Goal: Task Accomplishment & Management: Complete application form

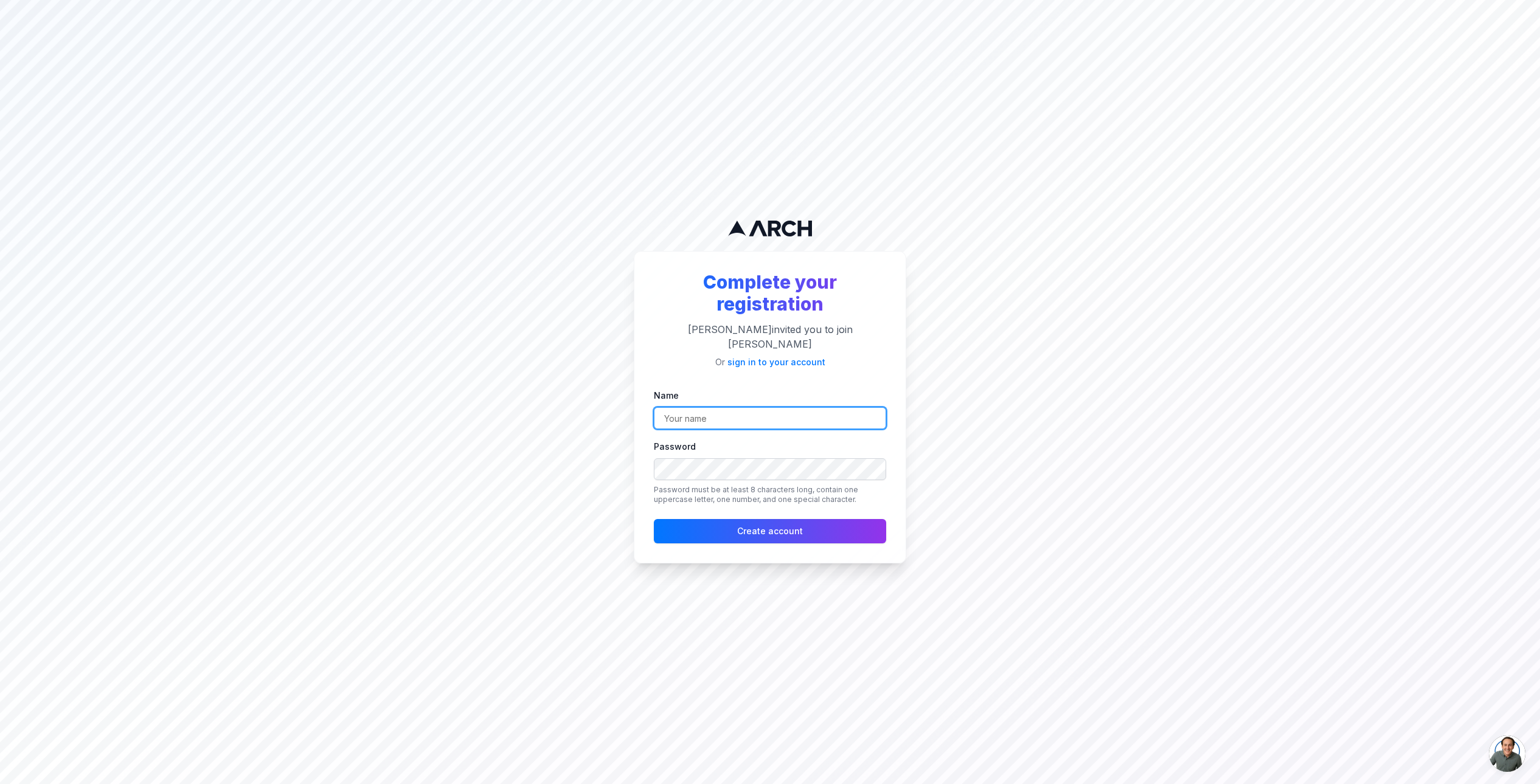
click at [720, 415] on input "Name" at bounding box center [770, 418] width 232 height 22
click at [767, 409] on input "InSeason Partners" at bounding box center [770, 418] width 232 height 22
type input "Inseason Partners"
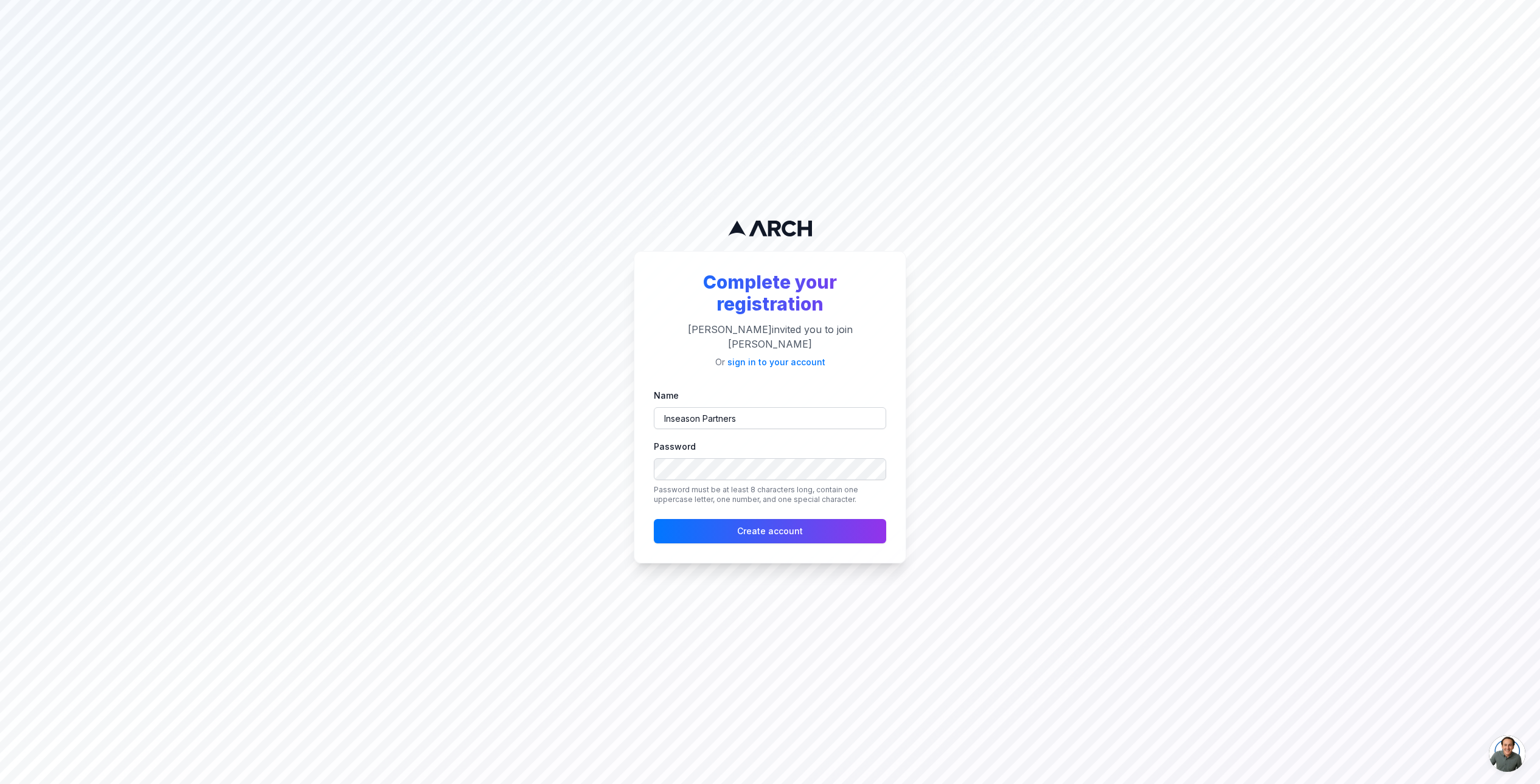
click at [1203, 469] on div "Complete your registration Jimmy DeLano invited you to join Albert Nahman Or si…" at bounding box center [770, 392] width 1540 height 784
click at [1058, 459] on div "Complete your registration Jimmy DeLano invited you to join Albert Nahman Or si…" at bounding box center [770, 392] width 1540 height 784
click at [770, 525] on button "Create account" at bounding box center [770, 531] width 232 height 24
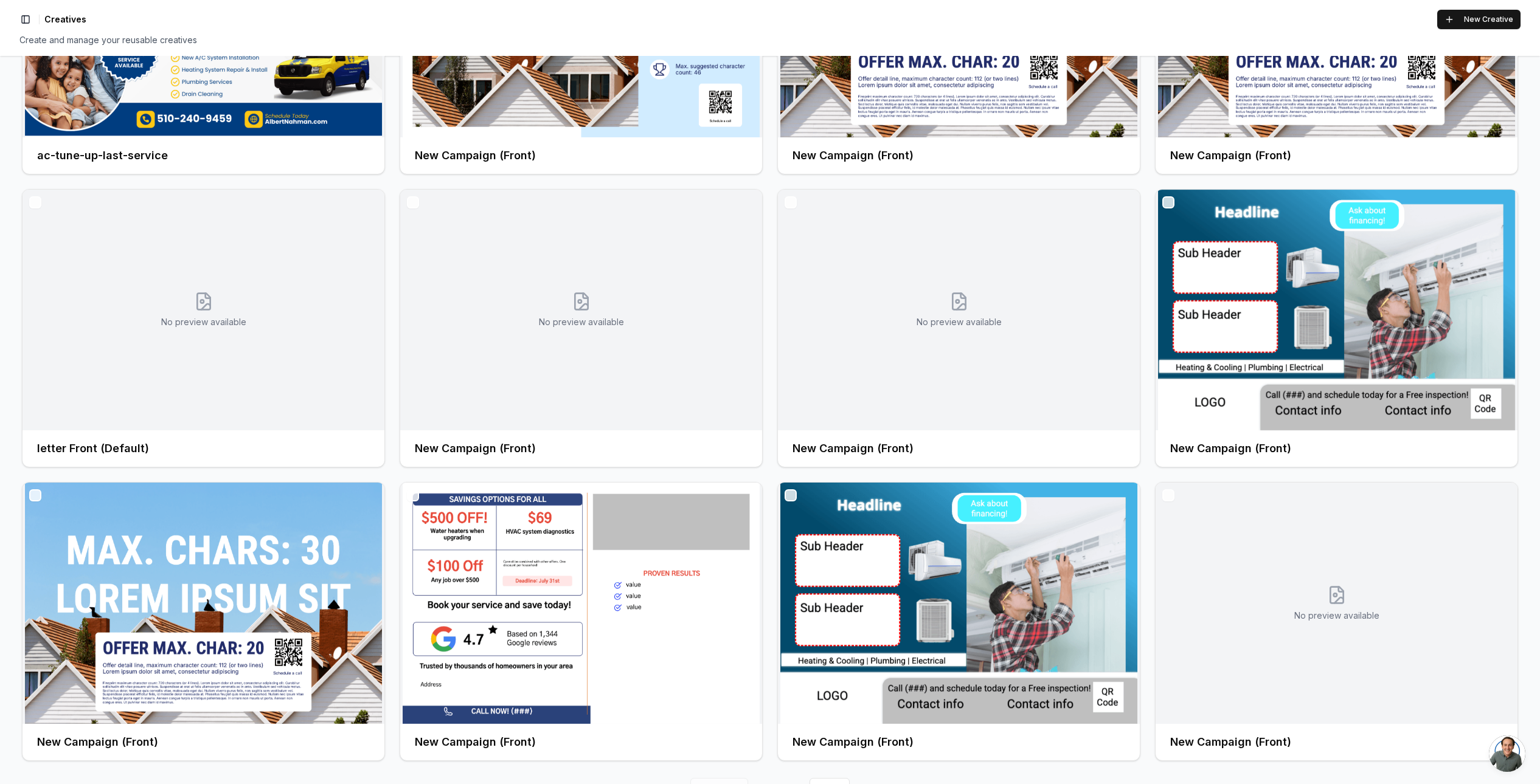
scroll to position [278, 0]
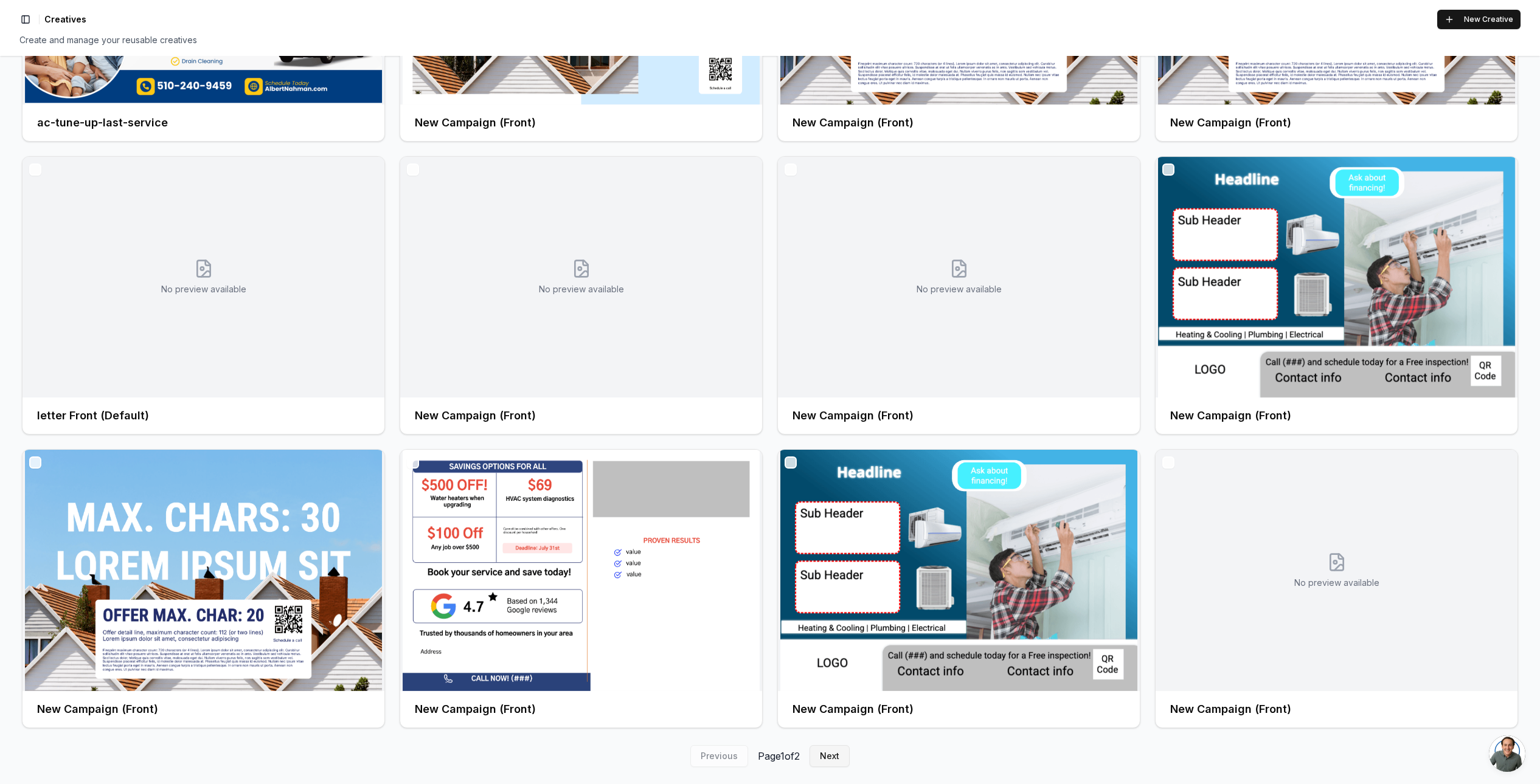
click at [835, 755] on button "Next" at bounding box center [829, 756] width 40 height 22
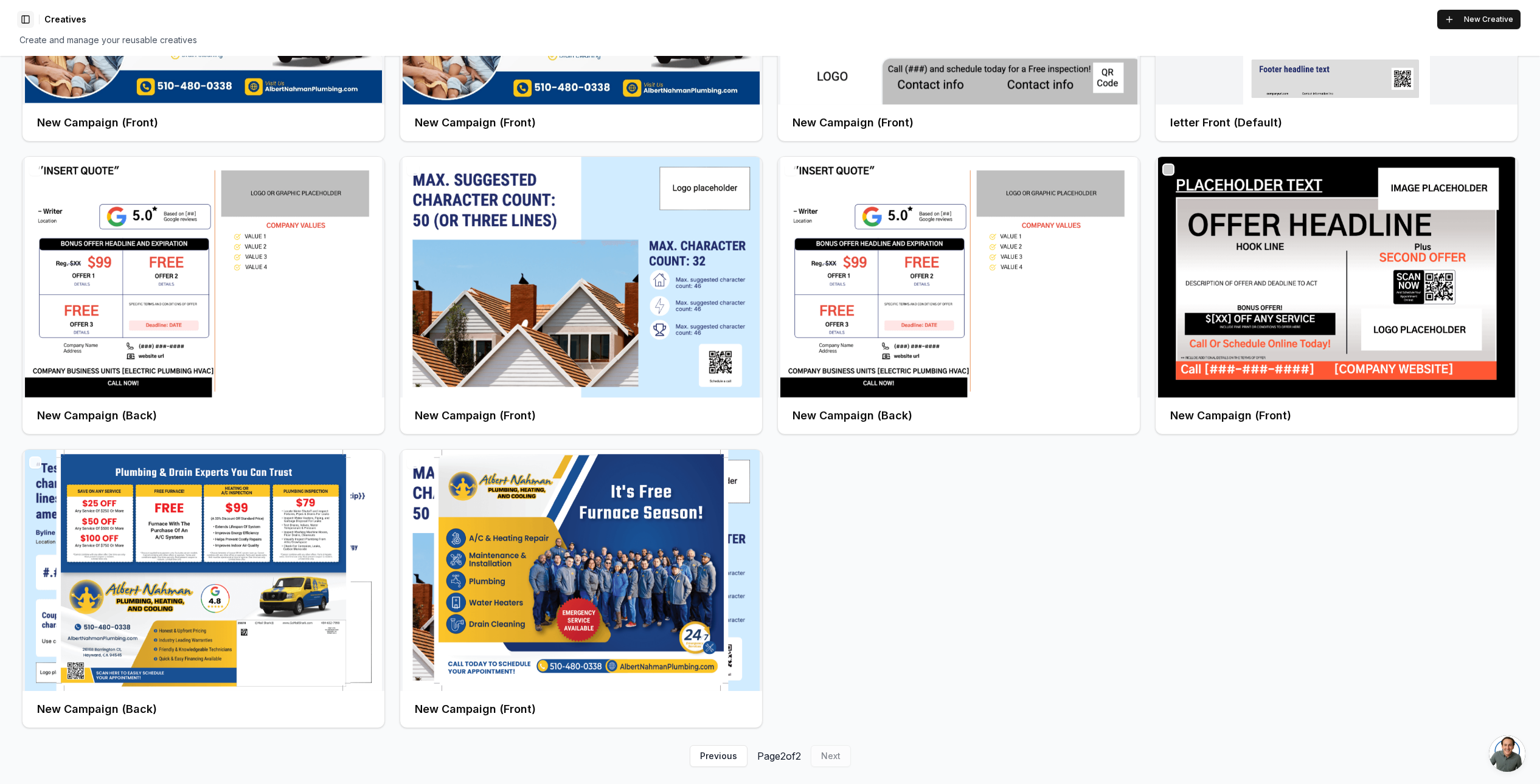
click at [21, 17] on button "Toggle Sidebar" at bounding box center [25, 19] width 17 height 17
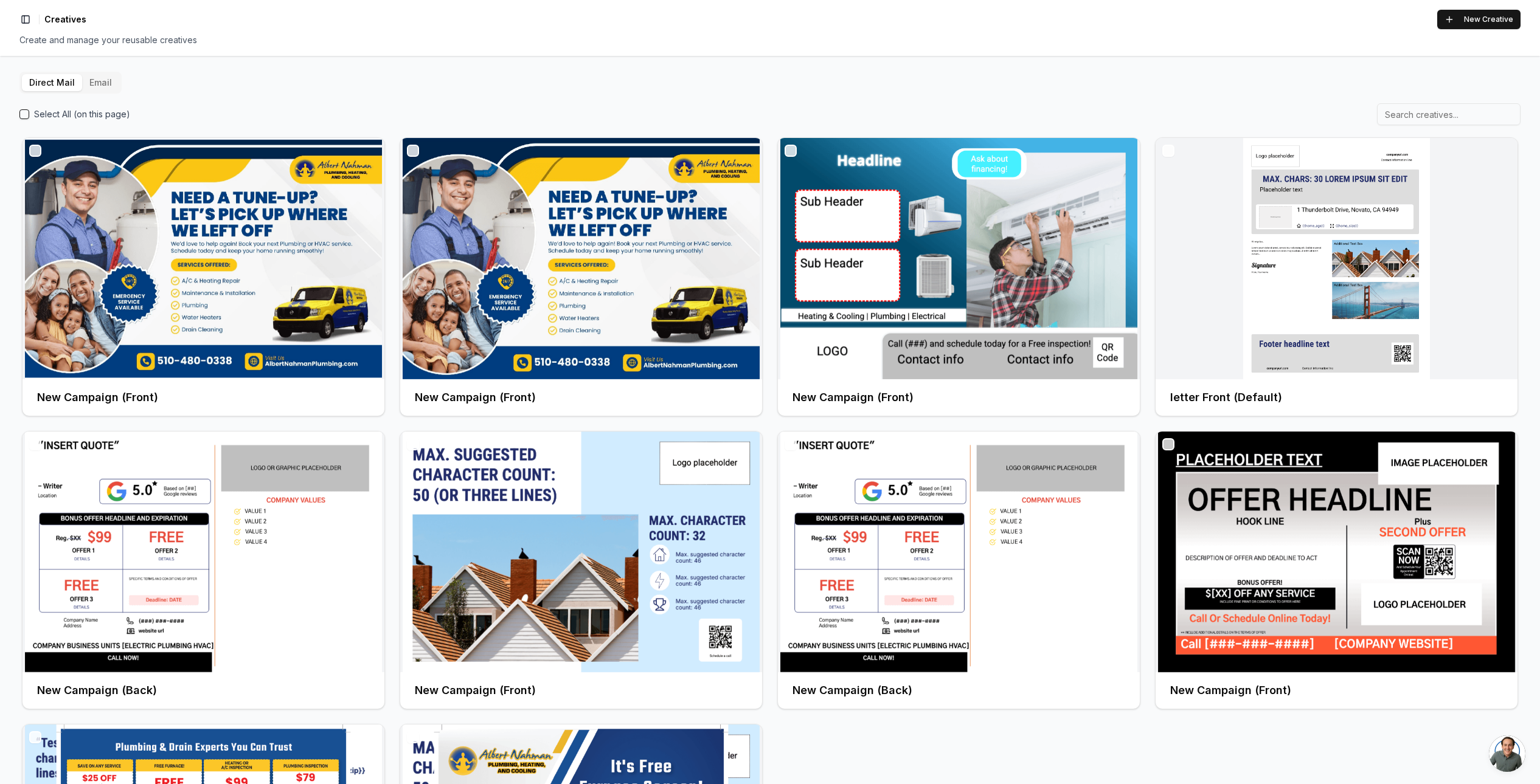
scroll to position [0, 0]
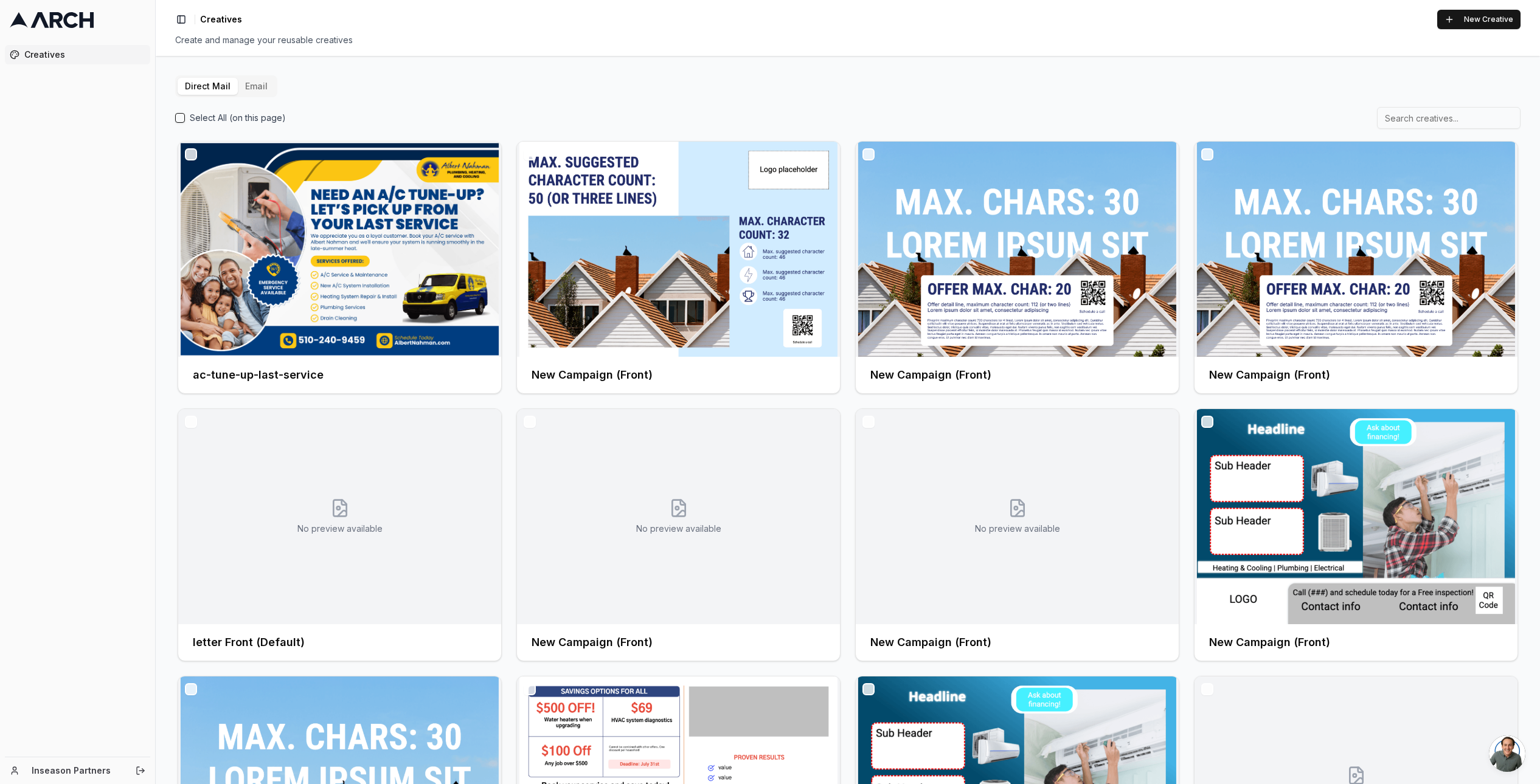
click at [112, 614] on div "Creatives" at bounding box center [77, 398] width 155 height 717
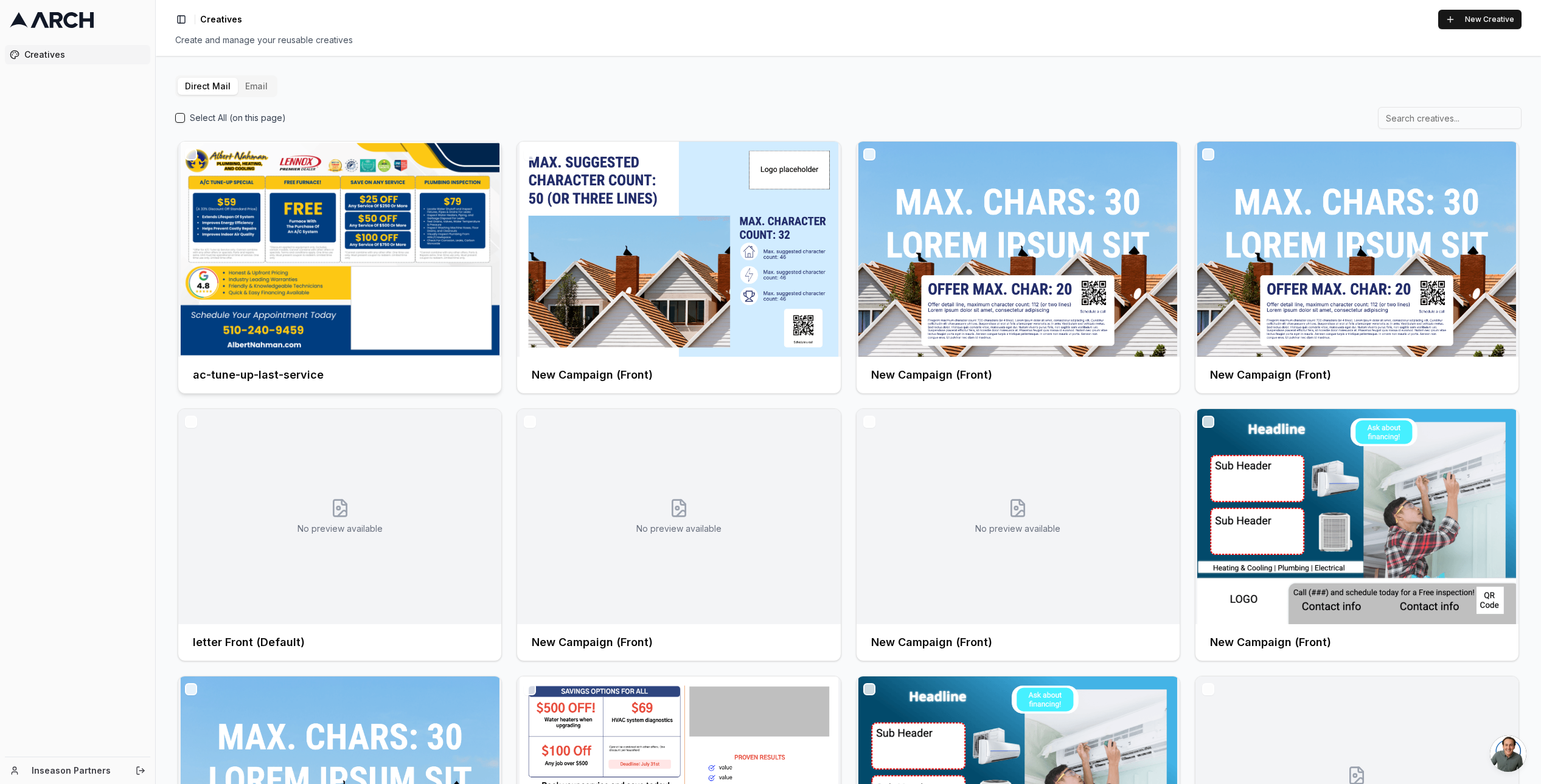
click at [365, 286] on img at bounding box center [340, 249] width 323 height 215
click at [365, 286] on div at bounding box center [340, 249] width 323 height 215
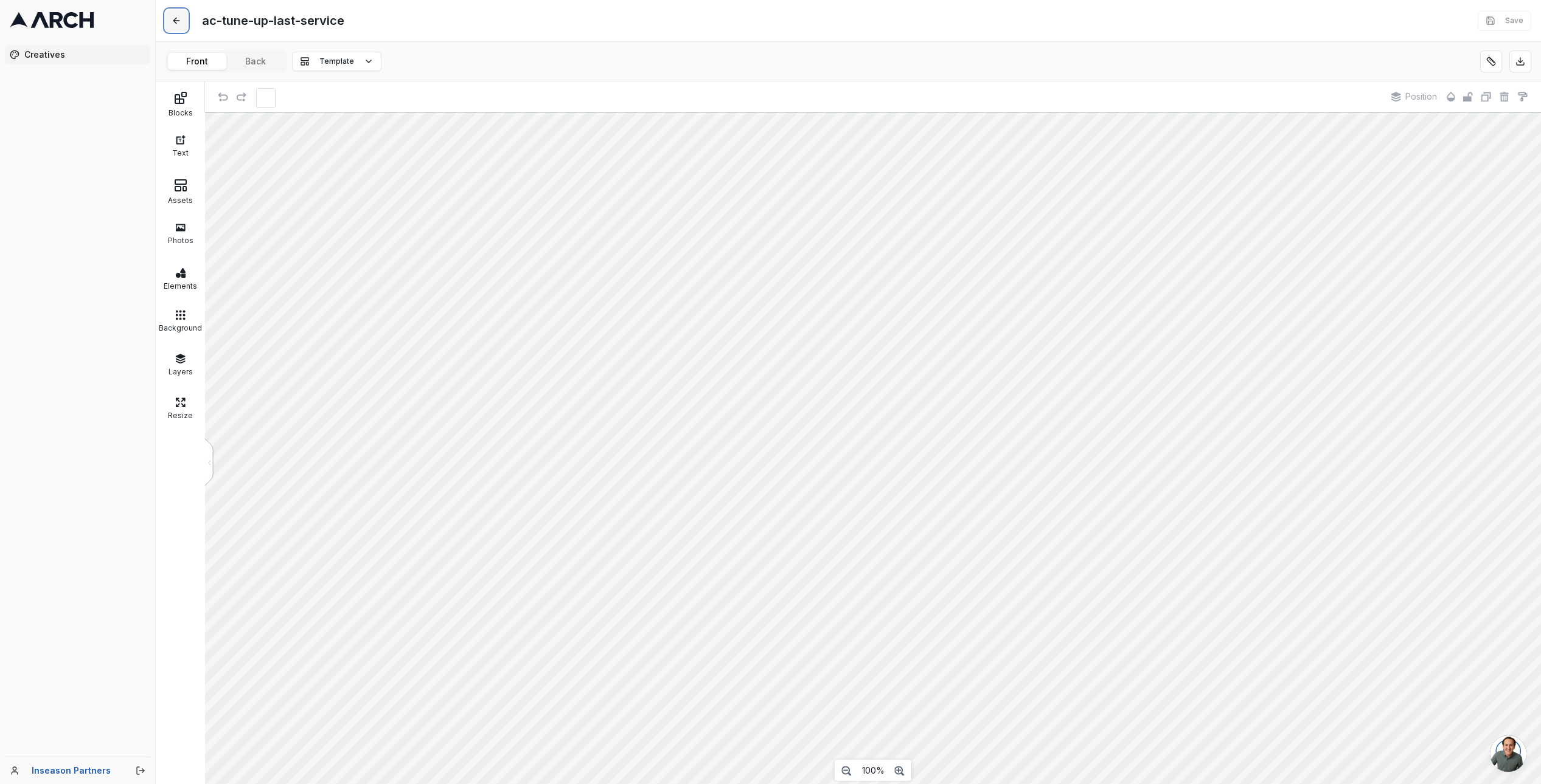
click at [177, 20] on button at bounding box center [177, 20] width 22 height 22
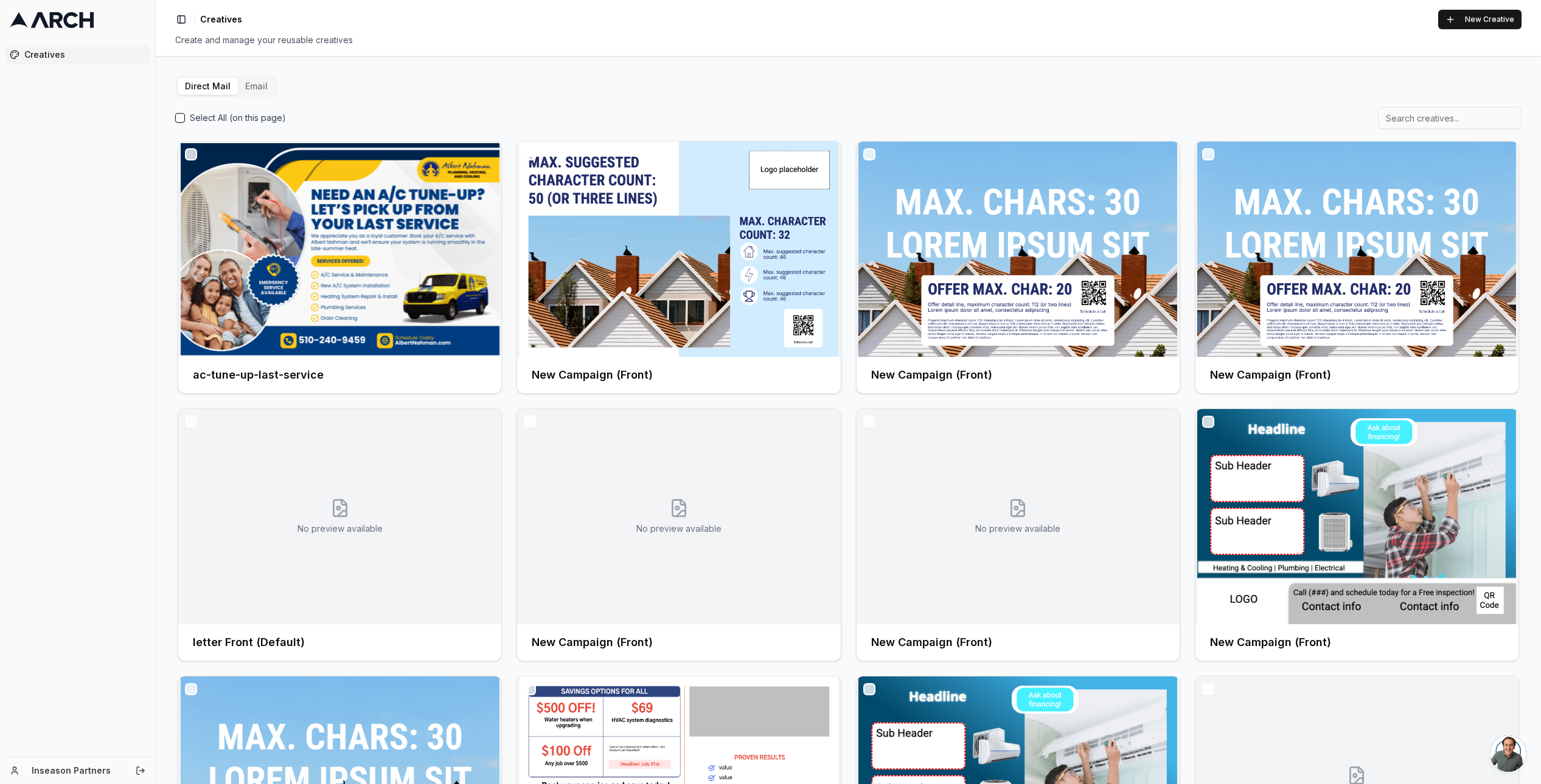
click at [257, 87] on button "Email" at bounding box center [256, 86] width 37 height 17
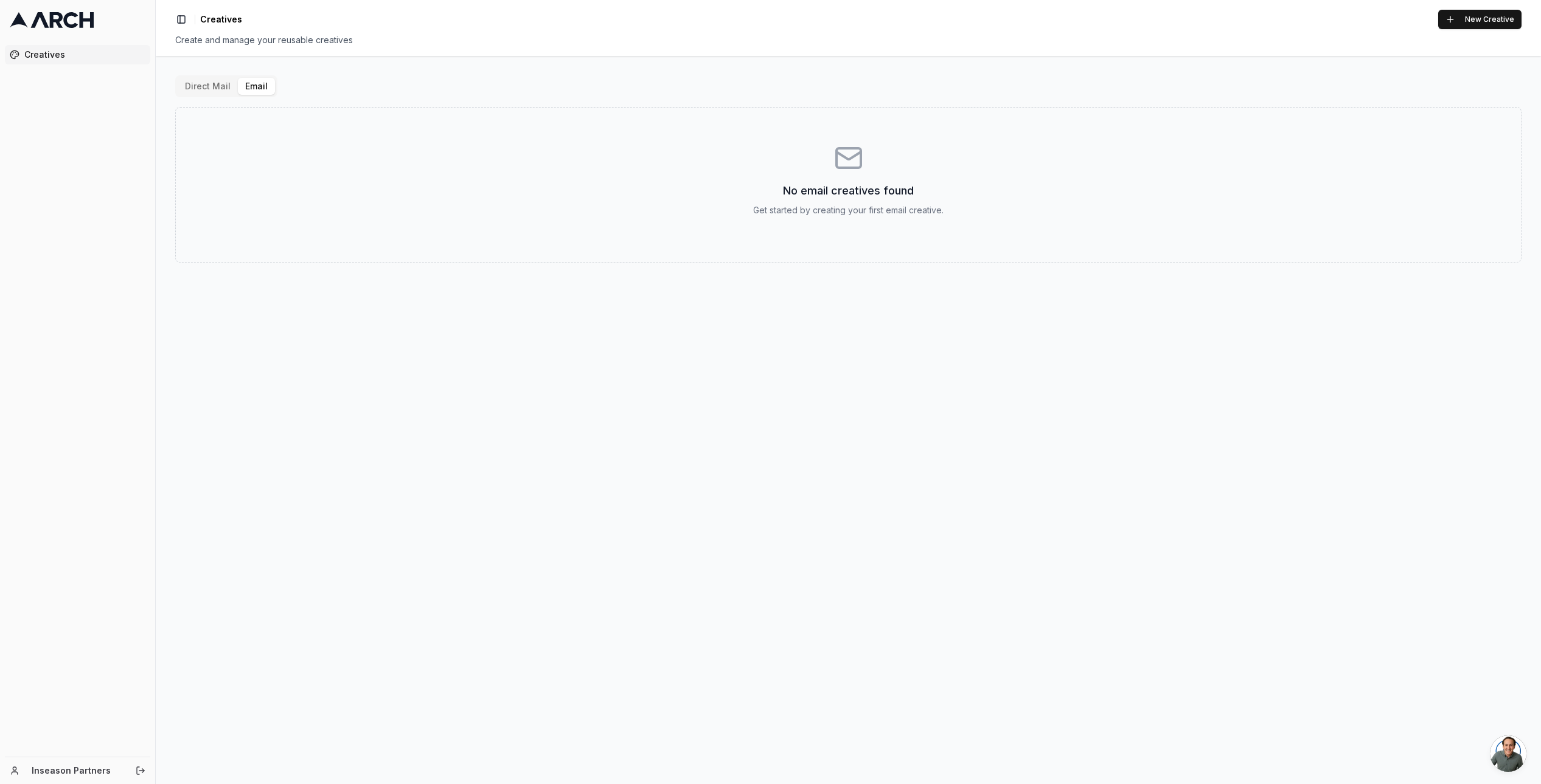
click at [210, 84] on button "Direct Mail" at bounding box center [208, 86] width 60 height 17
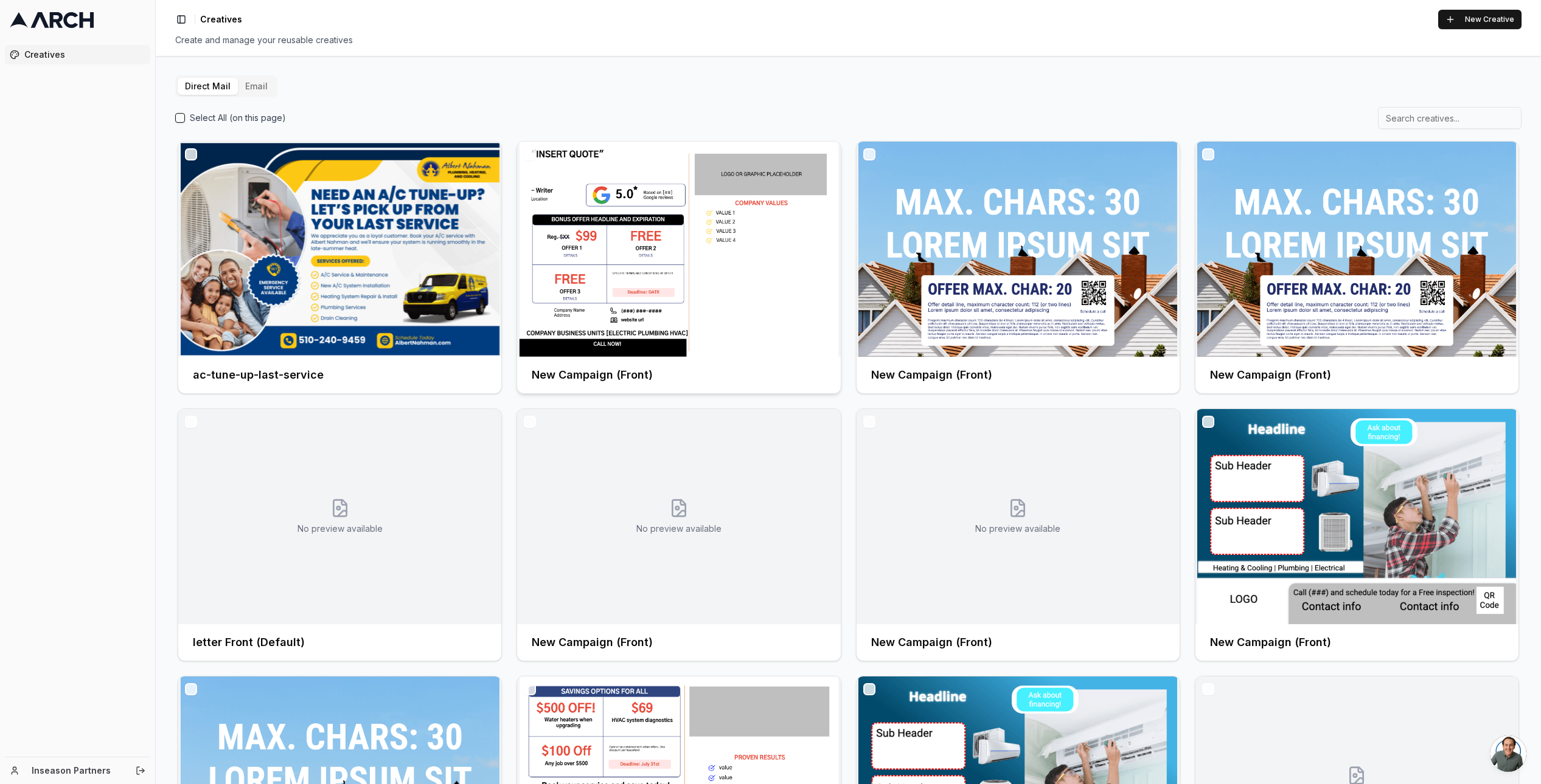
click at [663, 220] on img at bounding box center [678, 249] width 323 height 215
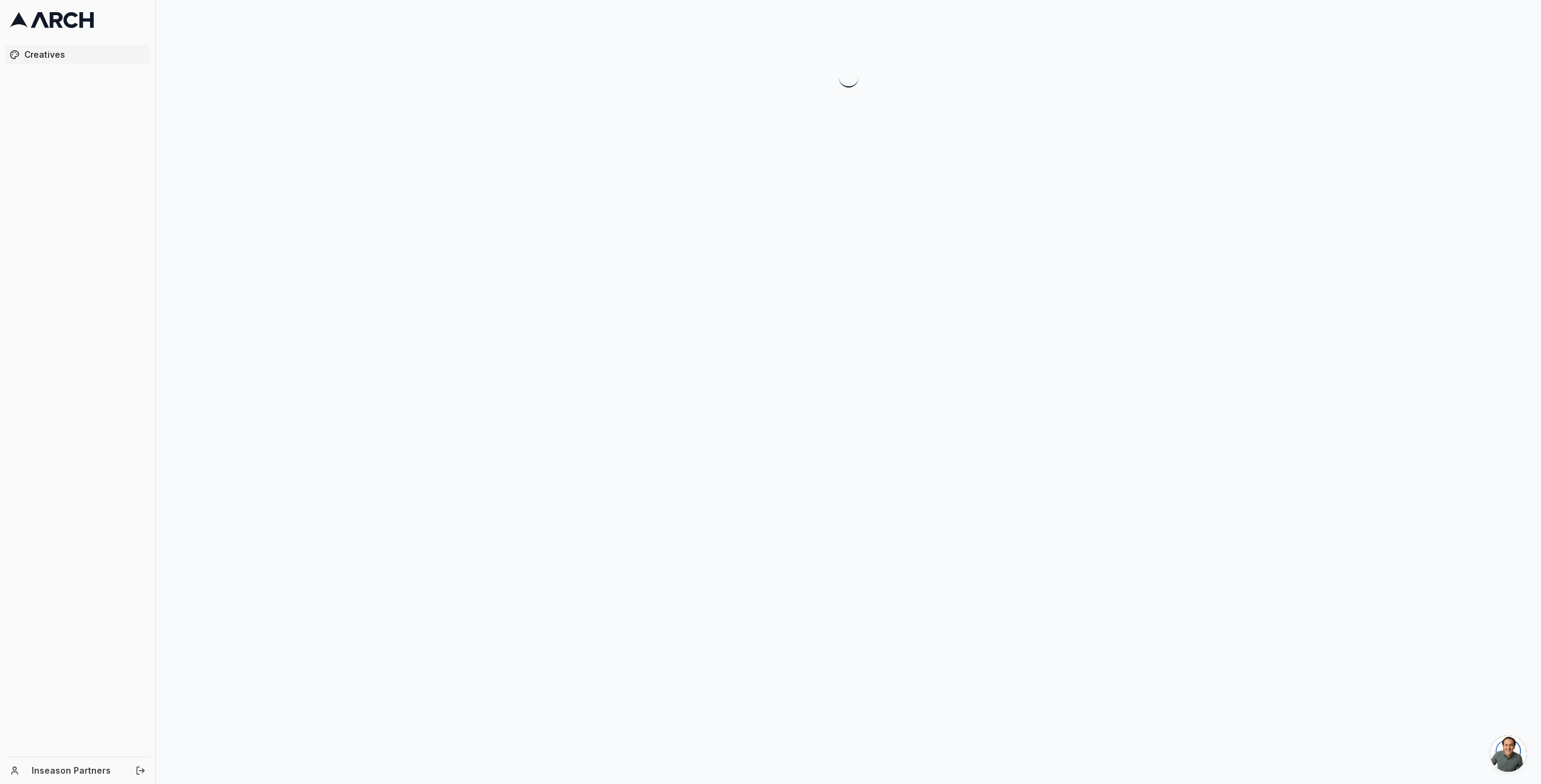
click at [663, 220] on div at bounding box center [848, 392] width 1385 height 784
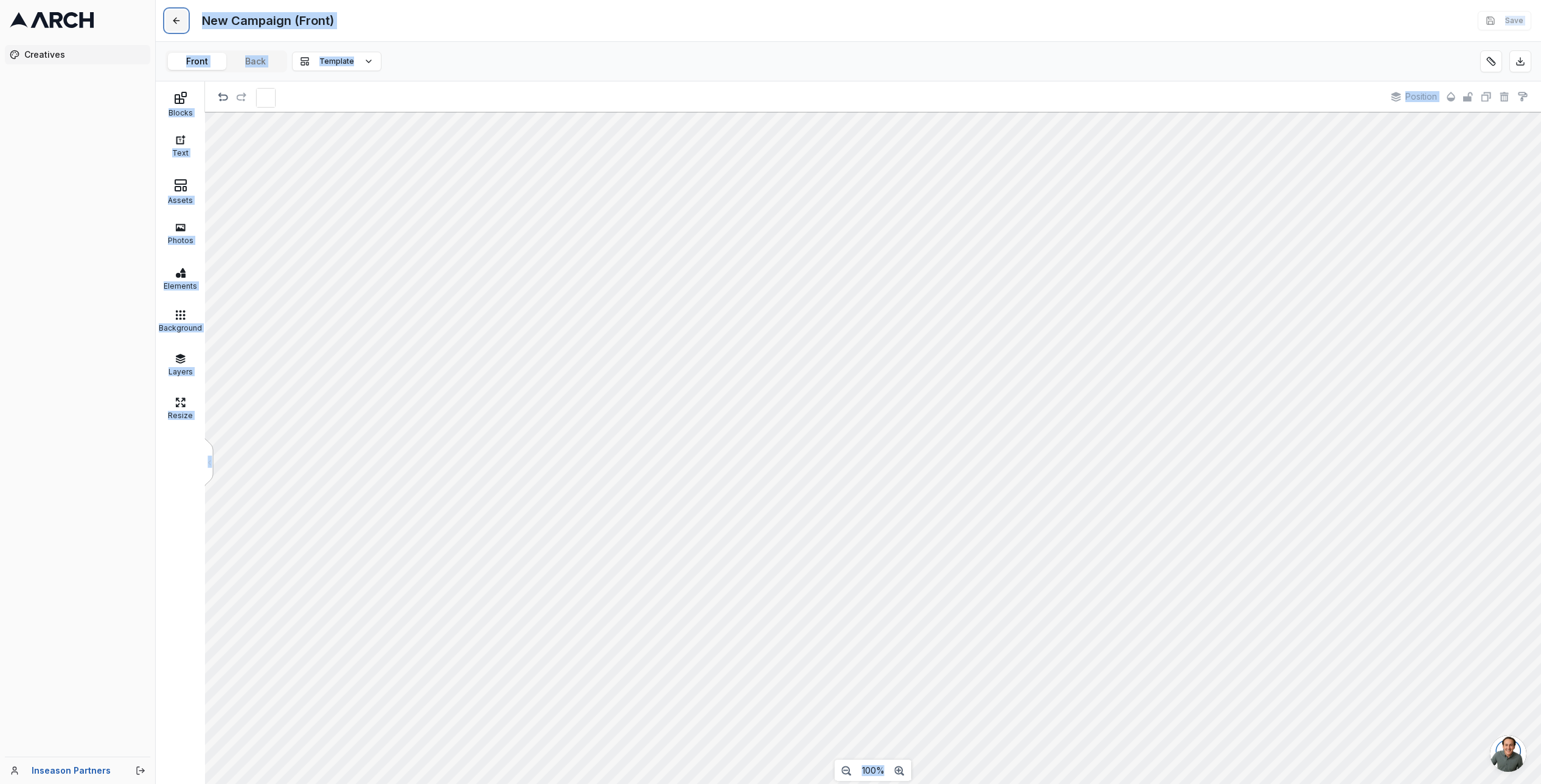
click at [180, 18] on button at bounding box center [177, 20] width 22 height 22
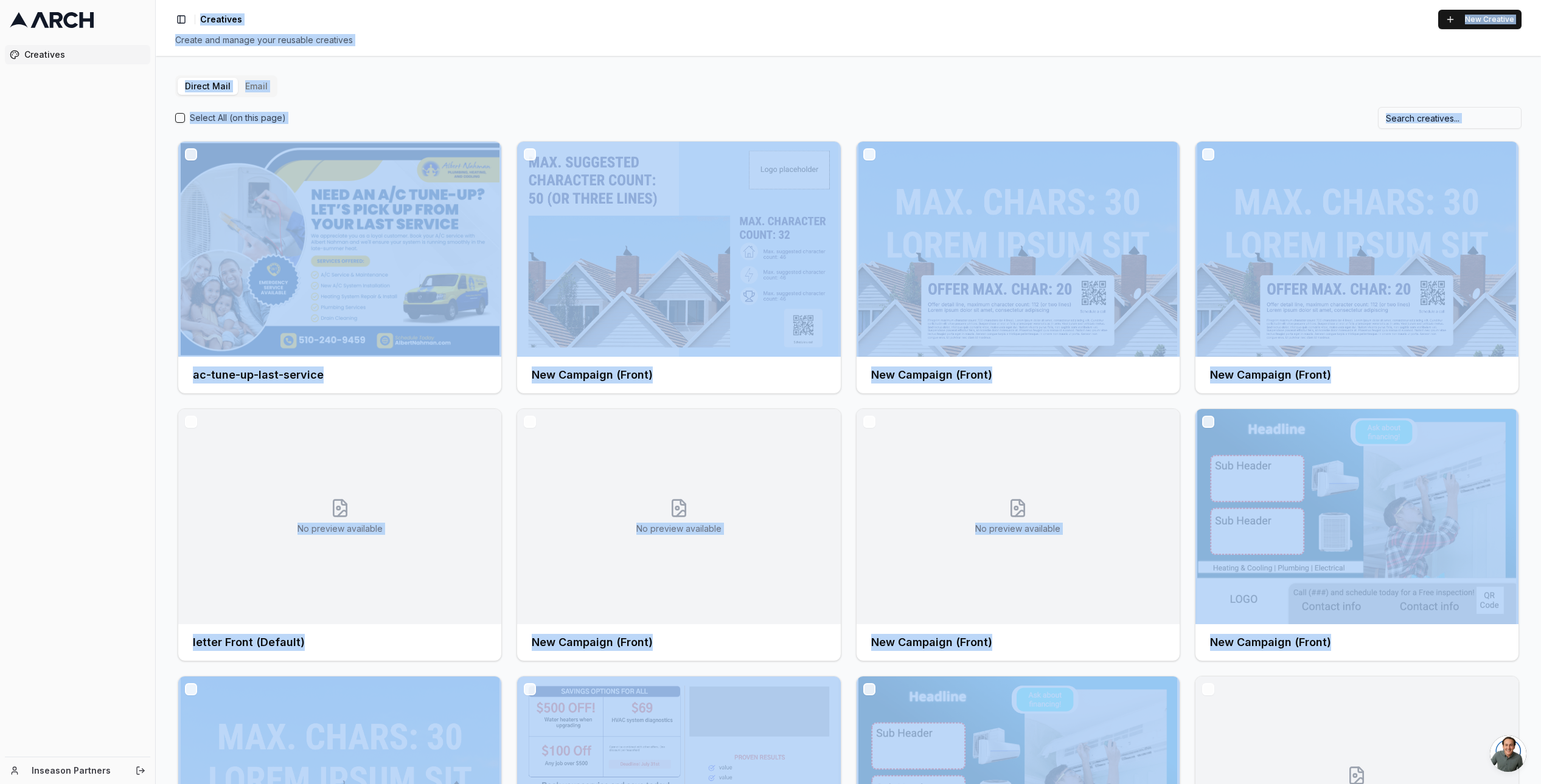
click at [642, 104] on div "Direct Mail Email Select All (on this page) ac-tune-up-last-service New Campaig…" at bounding box center [848, 521] width 1346 height 893
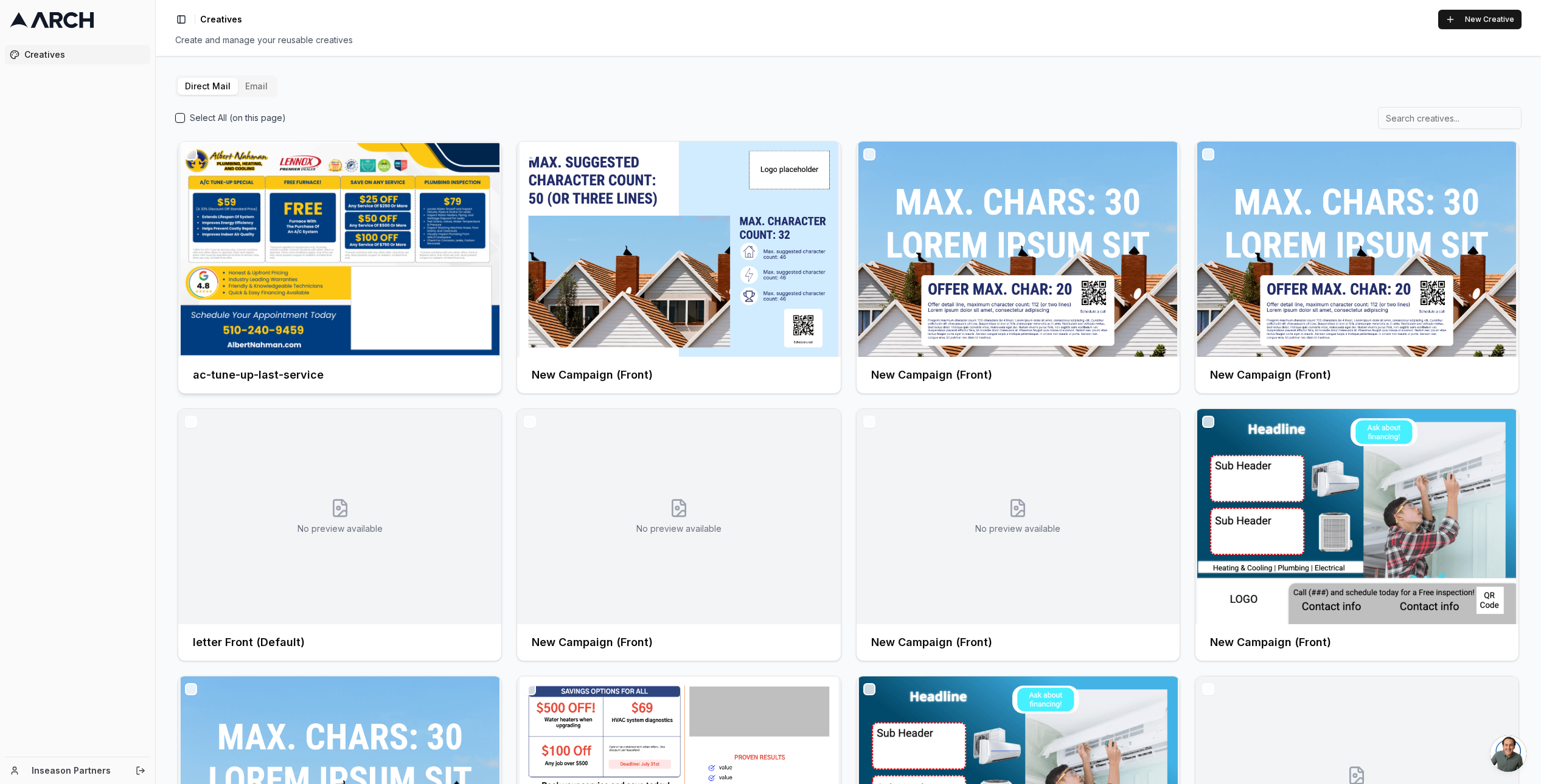
click at [317, 263] on img at bounding box center [340, 249] width 323 height 215
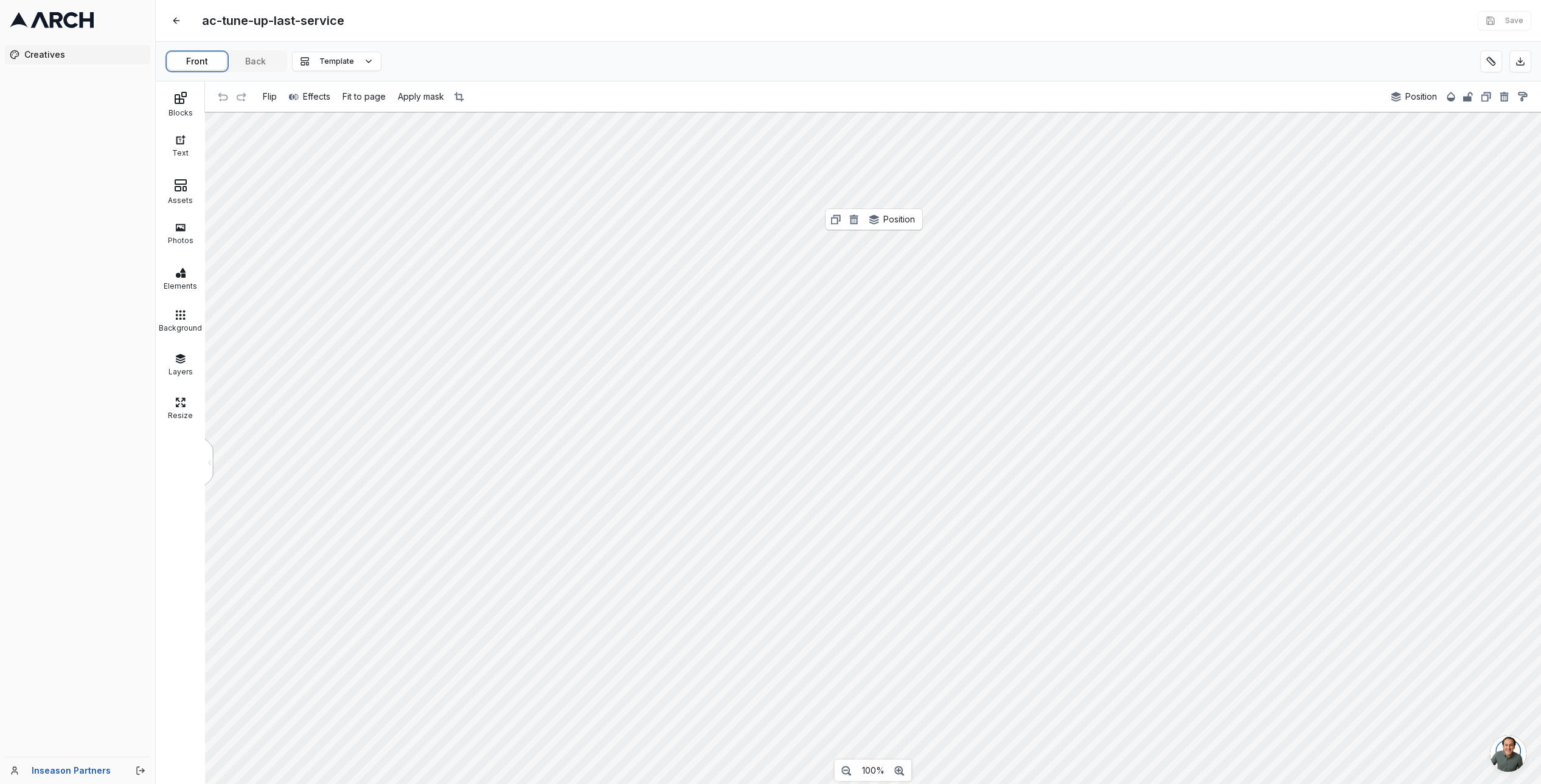
click at [189, 59] on button "Front" at bounding box center [197, 61] width 58 height 17
click at [202, 61] on button "Front" at bounding box center [197, 61] width 58 height 17
click at [183, 187] on rect at bounding box center [185, 189] width 3 height 4
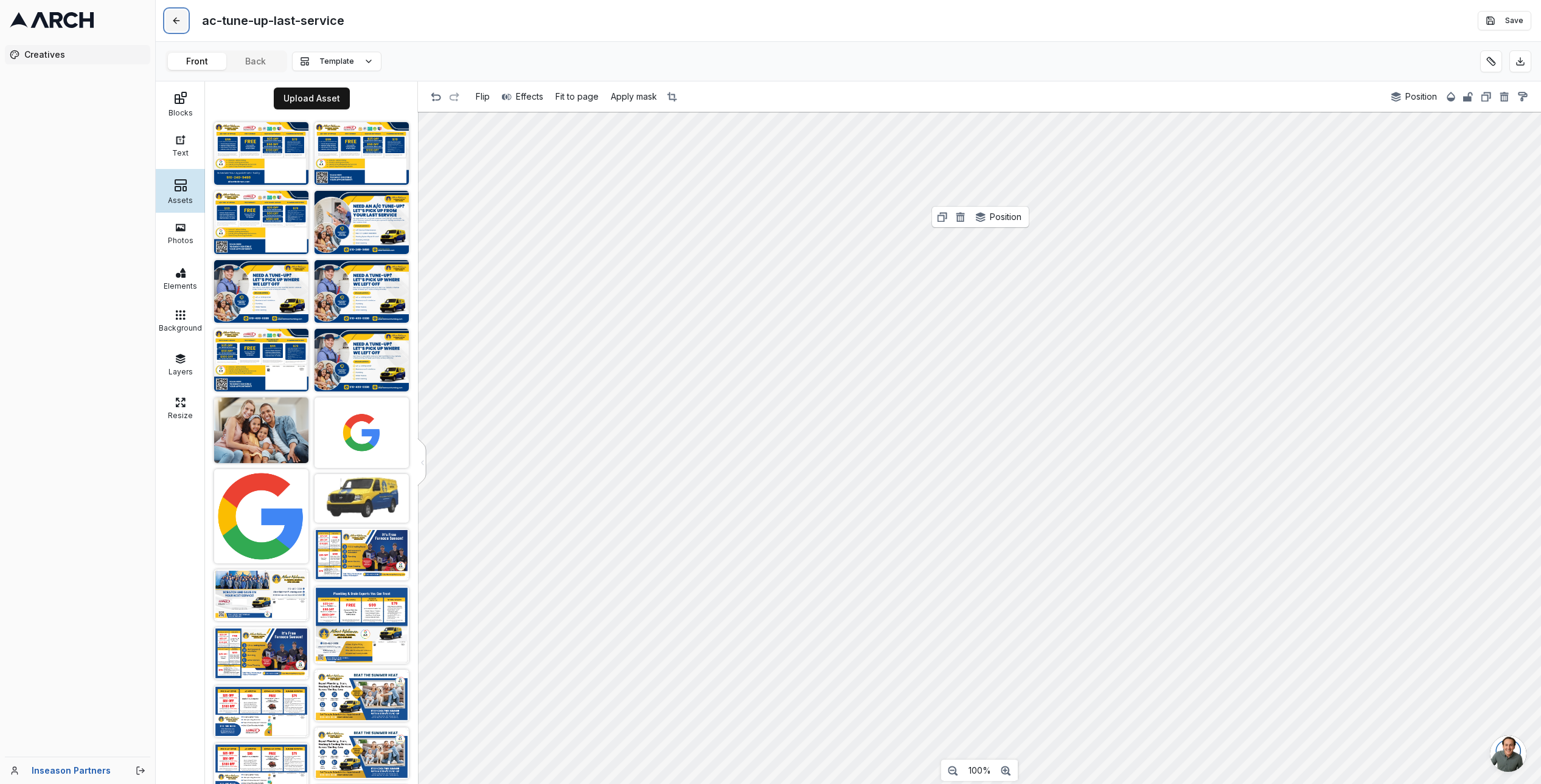
click at [178, 20] on button at bounding box center [177, 20] width 22 height 22
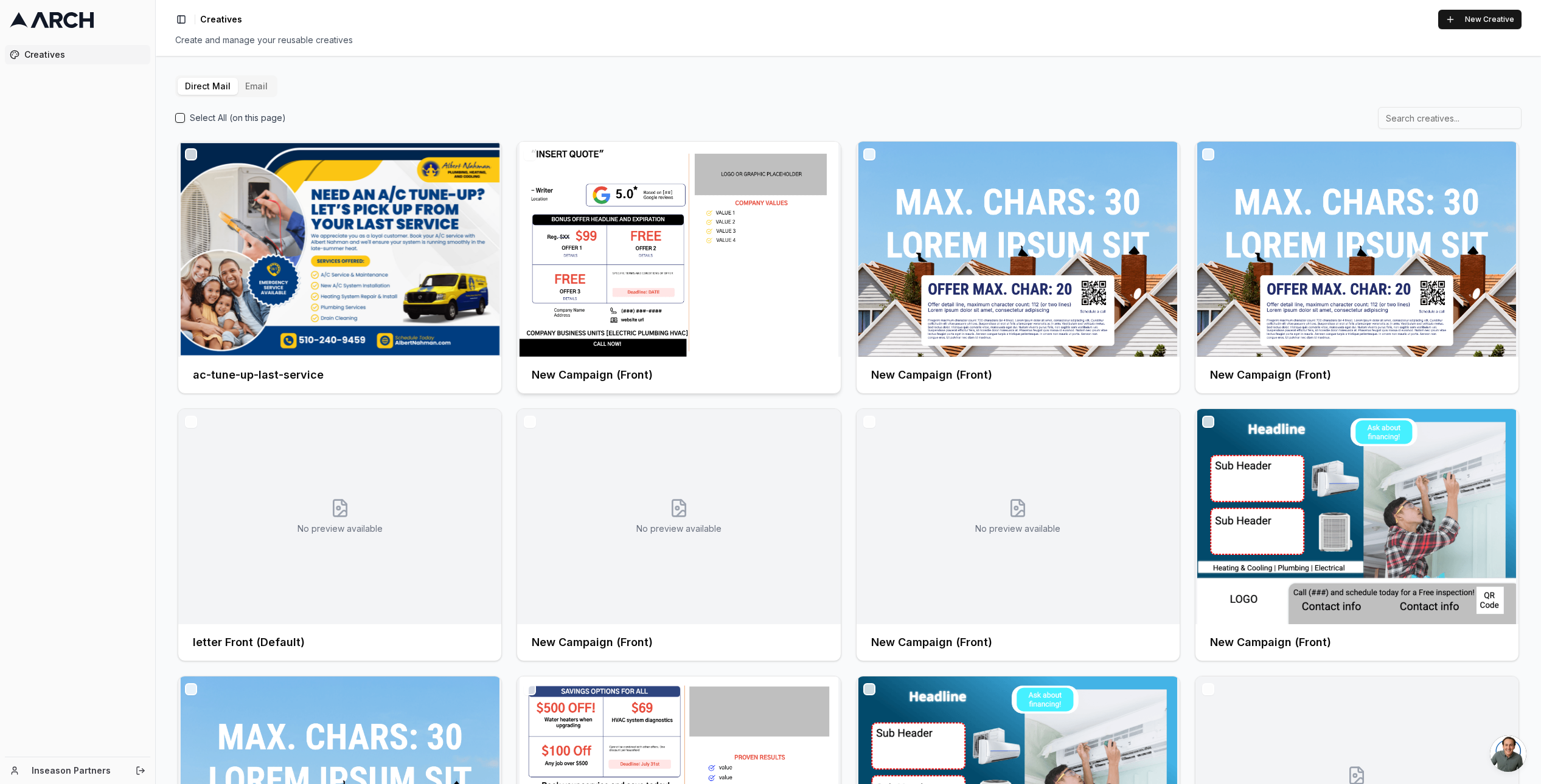
click at [676, 253] on img at bounding box center [678, 249] width 323 height 215
